Goal: Task Accomplishment & Management: Manage account settings

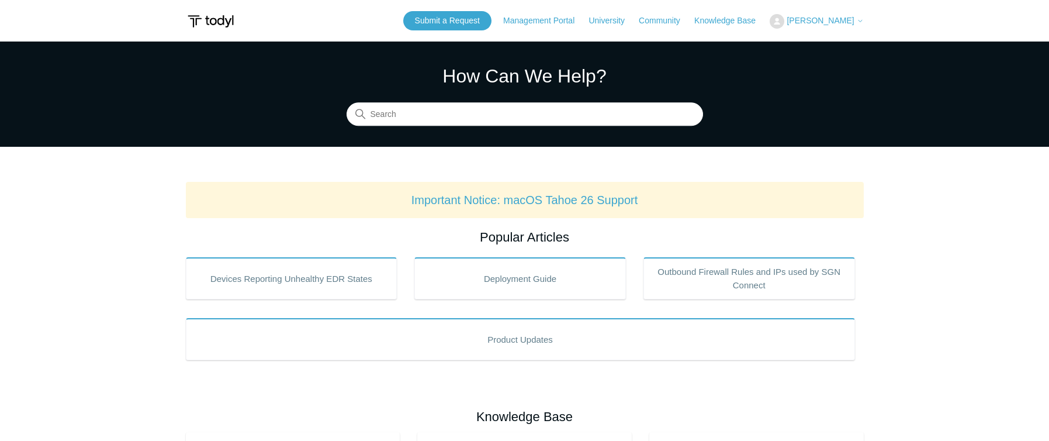
click at [821, 21] on span "[PERSON_NAME]" at bounding box center [819, 20] width 67 height 9
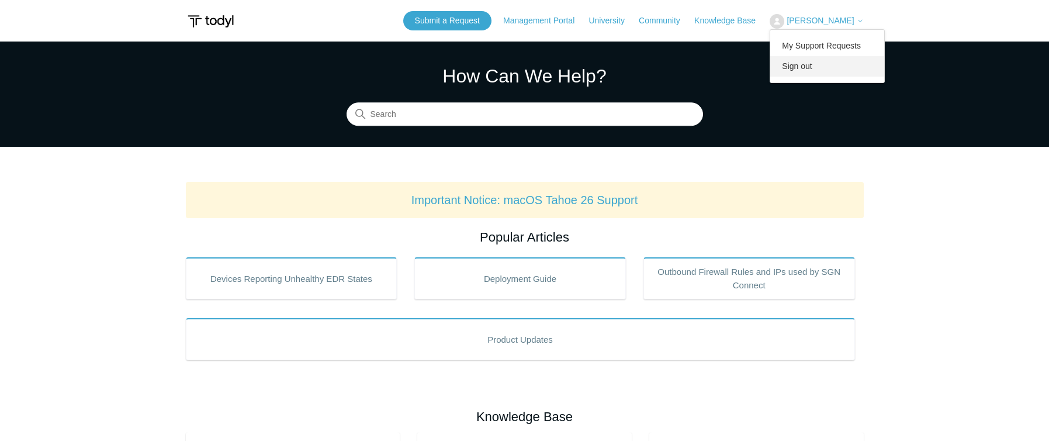
click at [806, 68] on link "Sign out" at bounding box center [827, 66] width 114 height 20
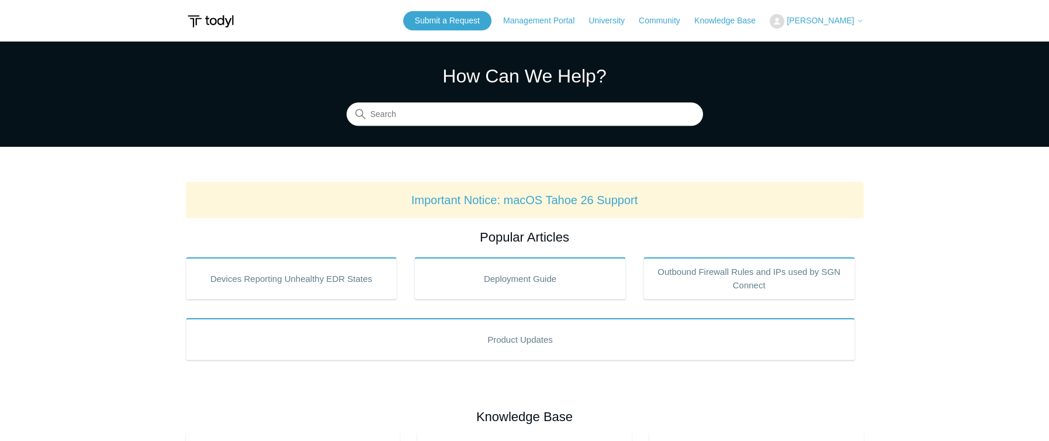
click at [813, 14] on button "[PERSON_NAME]" at bounding box center [815, 21] width 93 height 15
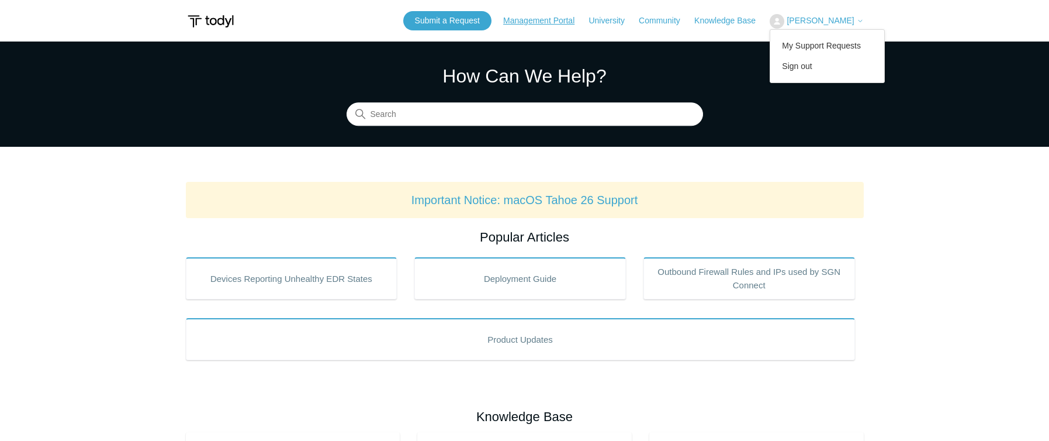
click at [536, 19] on link "Management Portal" at bounding box center [544, 21] width 83 height 12
